Goal: Task Accomplishment & Management: Manage account settings

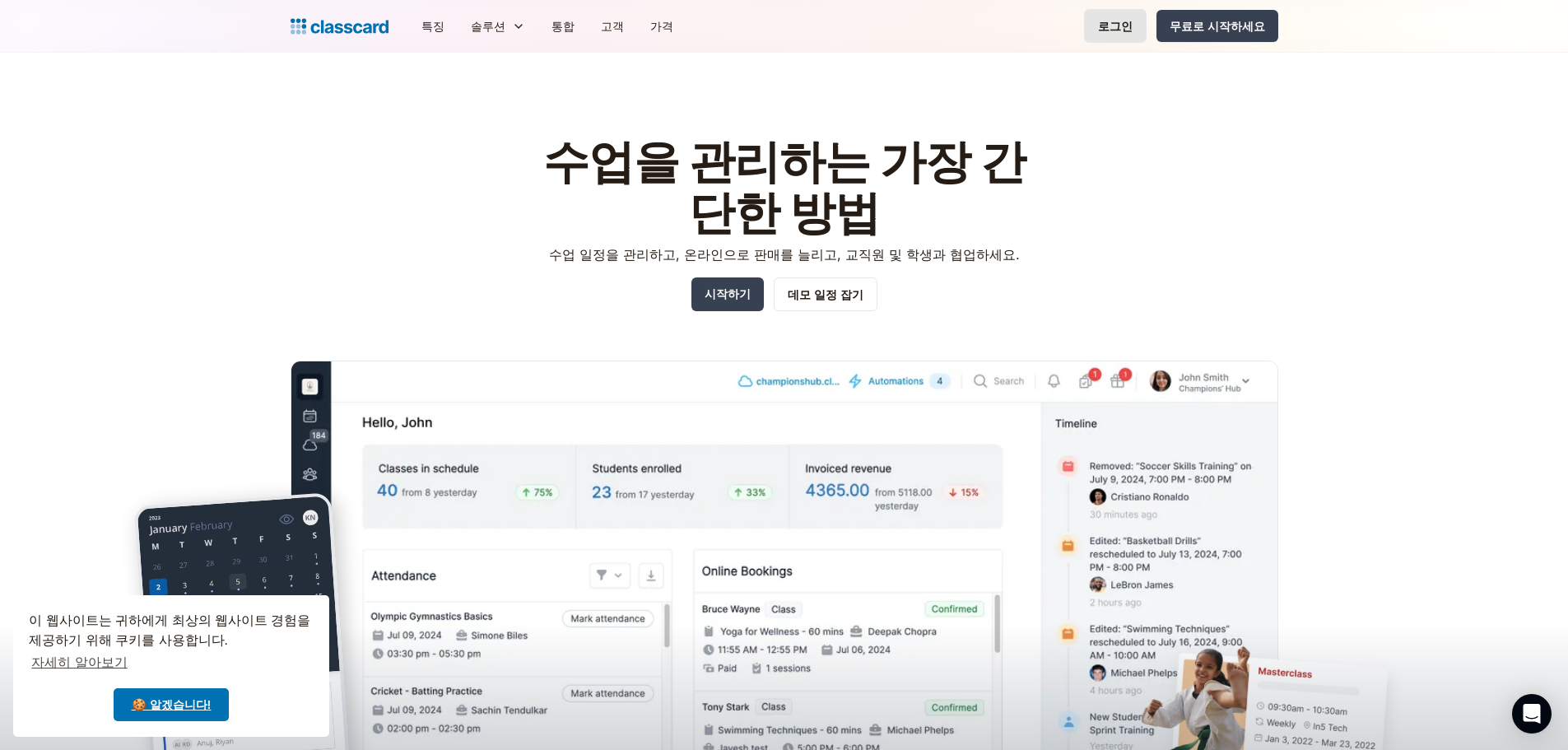
click at [1146, 39] on link "로그인" at bounding box center [1115, 25] width 62 height 34
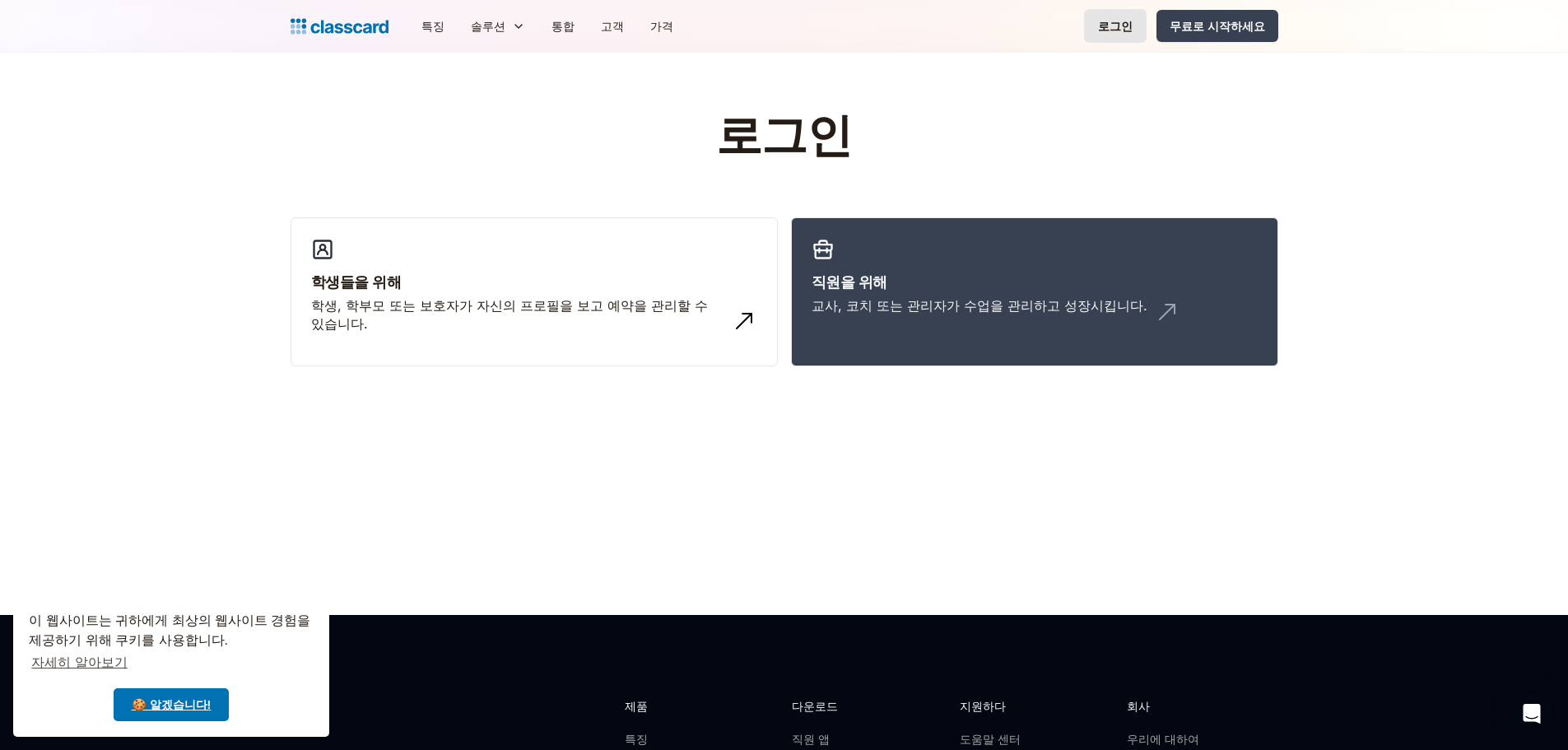
click at [1129, 40] on link "로그인" at bounding box center [1115, 25] width 62 height 34
click at [563, 302] on font "학생, 학부모 또는 보호자가 자신의 프로필을 보고 예약을 관리할 수 있습니다." at bounding box center [510, 314] width 397 height 35
